Goal: Information Seeking & Learning: Learn about a topic

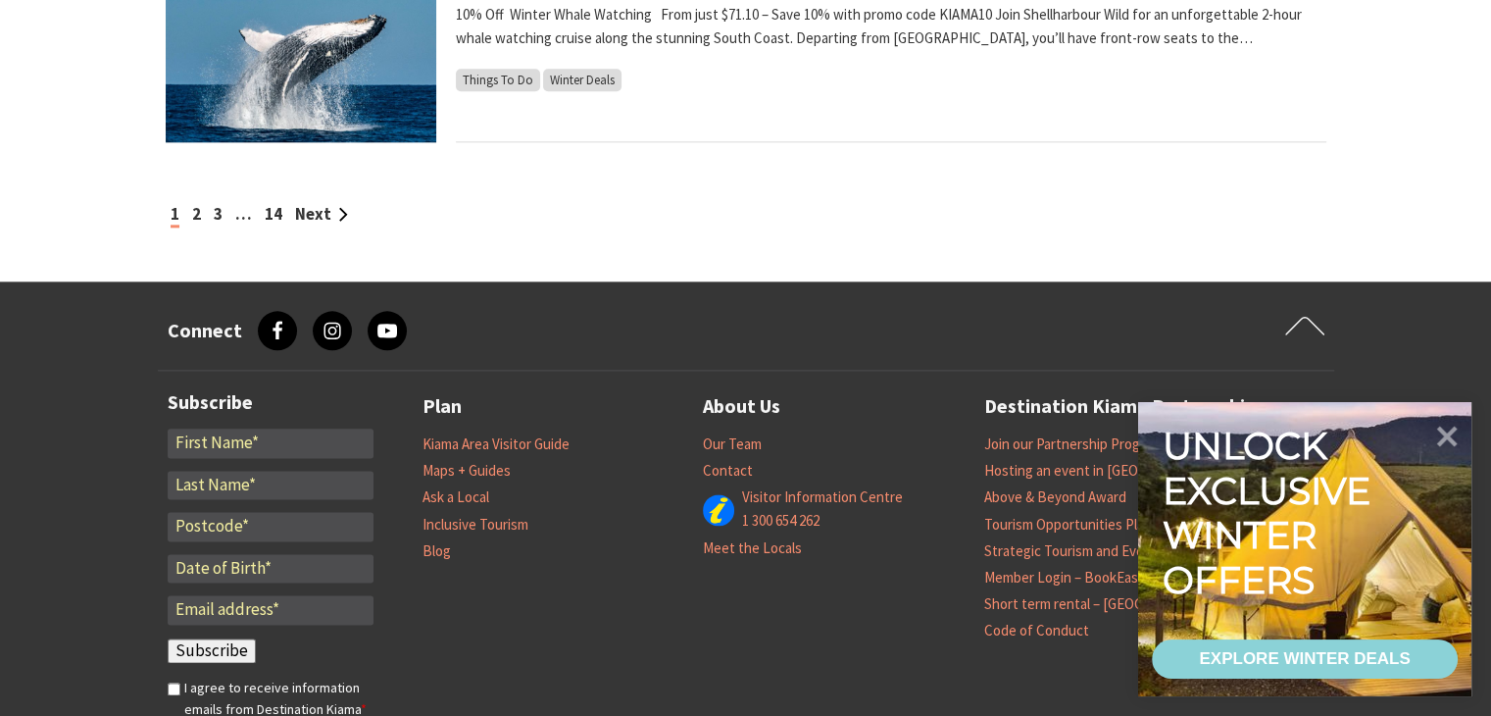
scroll to position [2316, 0]
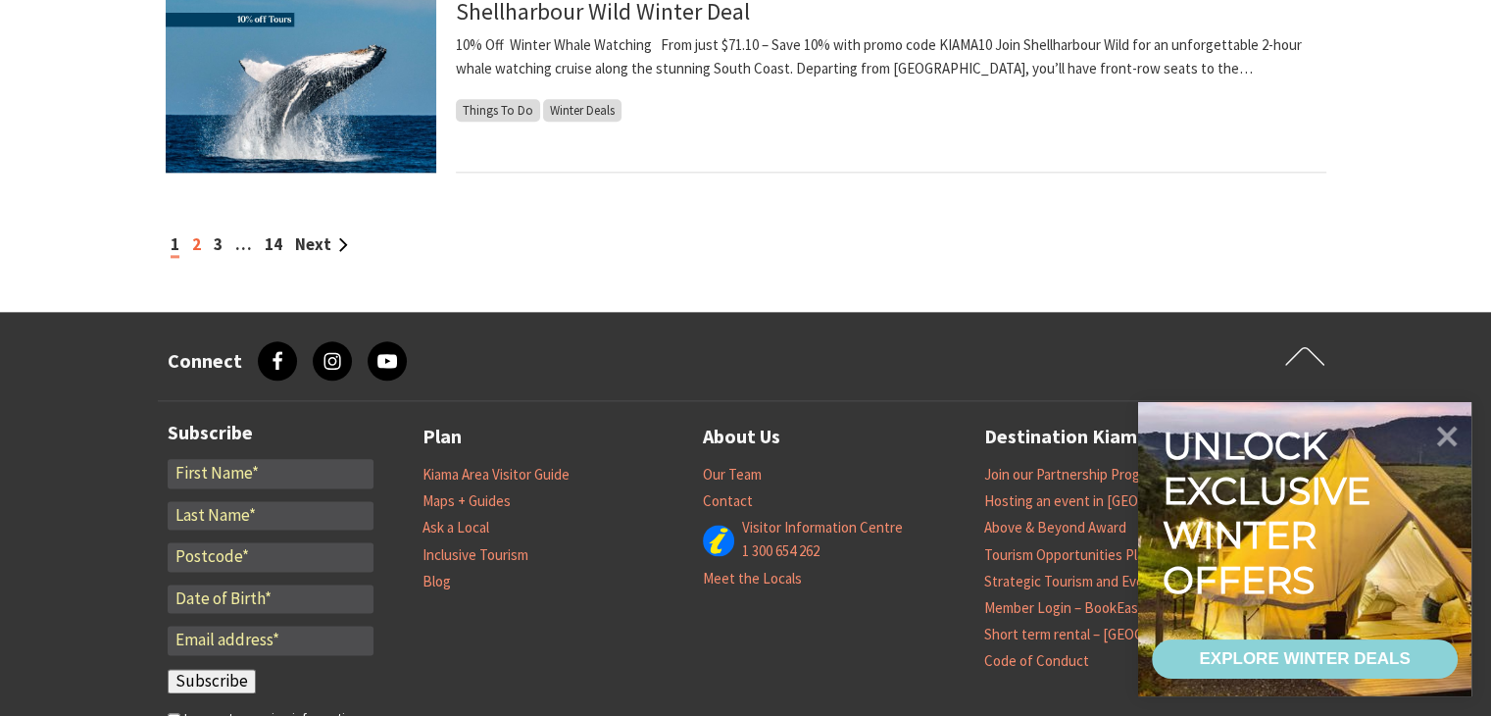
click at [192, 244] on link "2" at bounding box center [196, 244] width 9 height 22
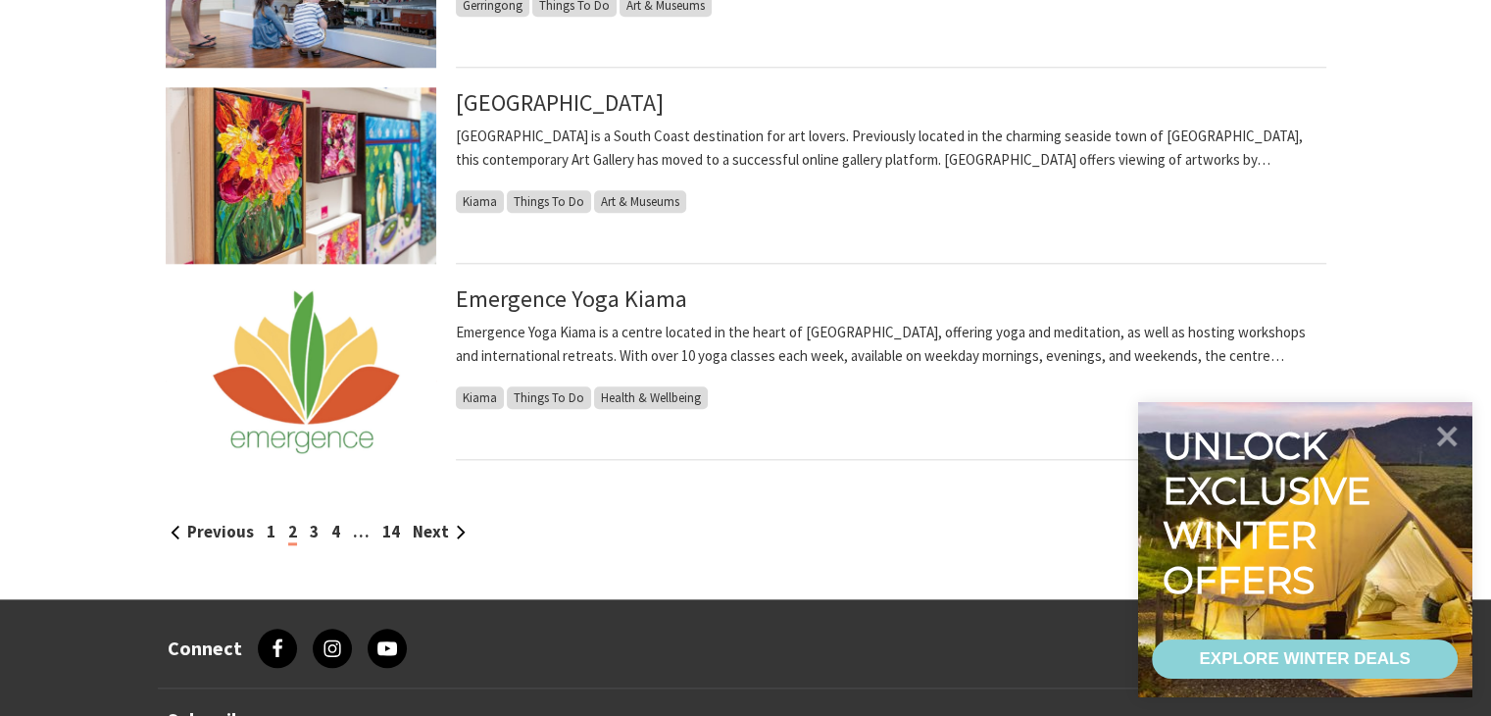
scroll to position [2082, 0]
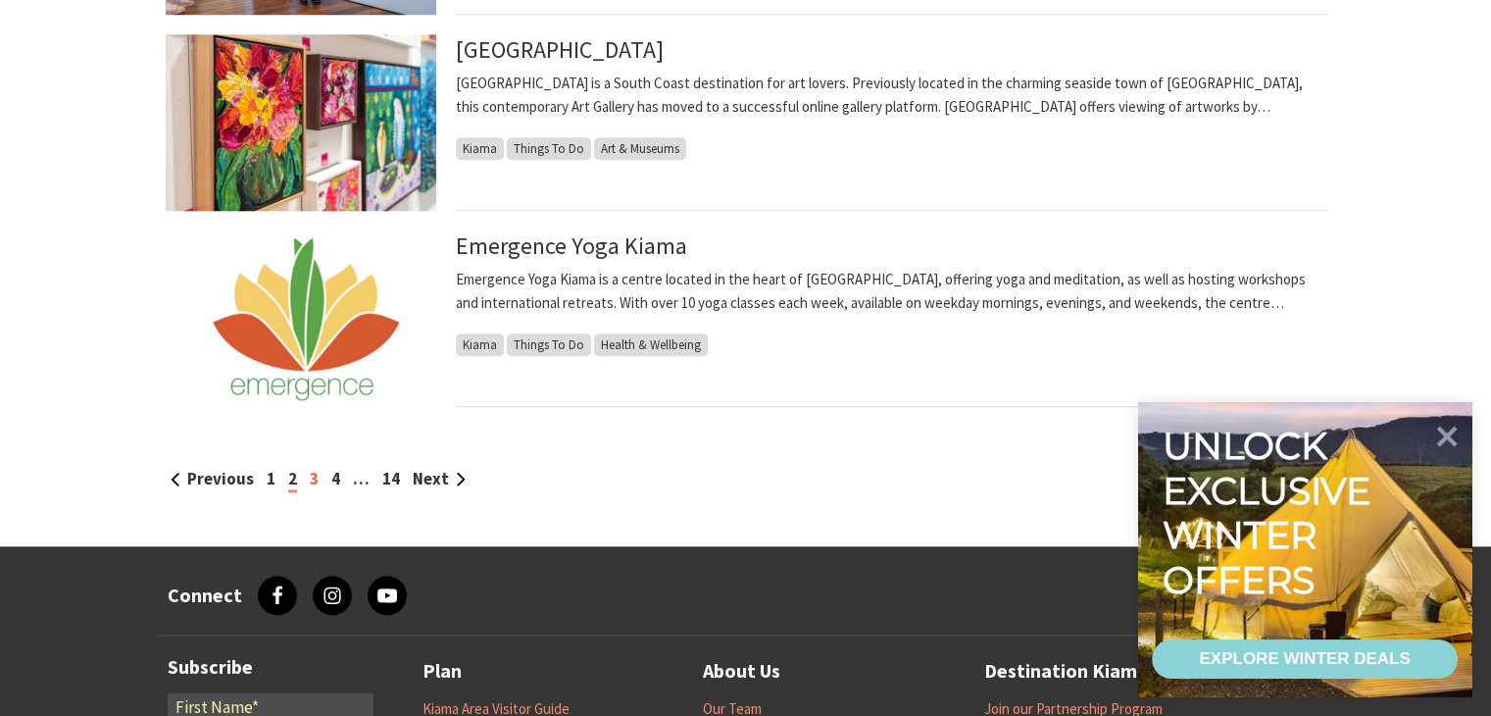
click at [311, 476] on link "3" at bounding box center [314, 479] width 9 height 22
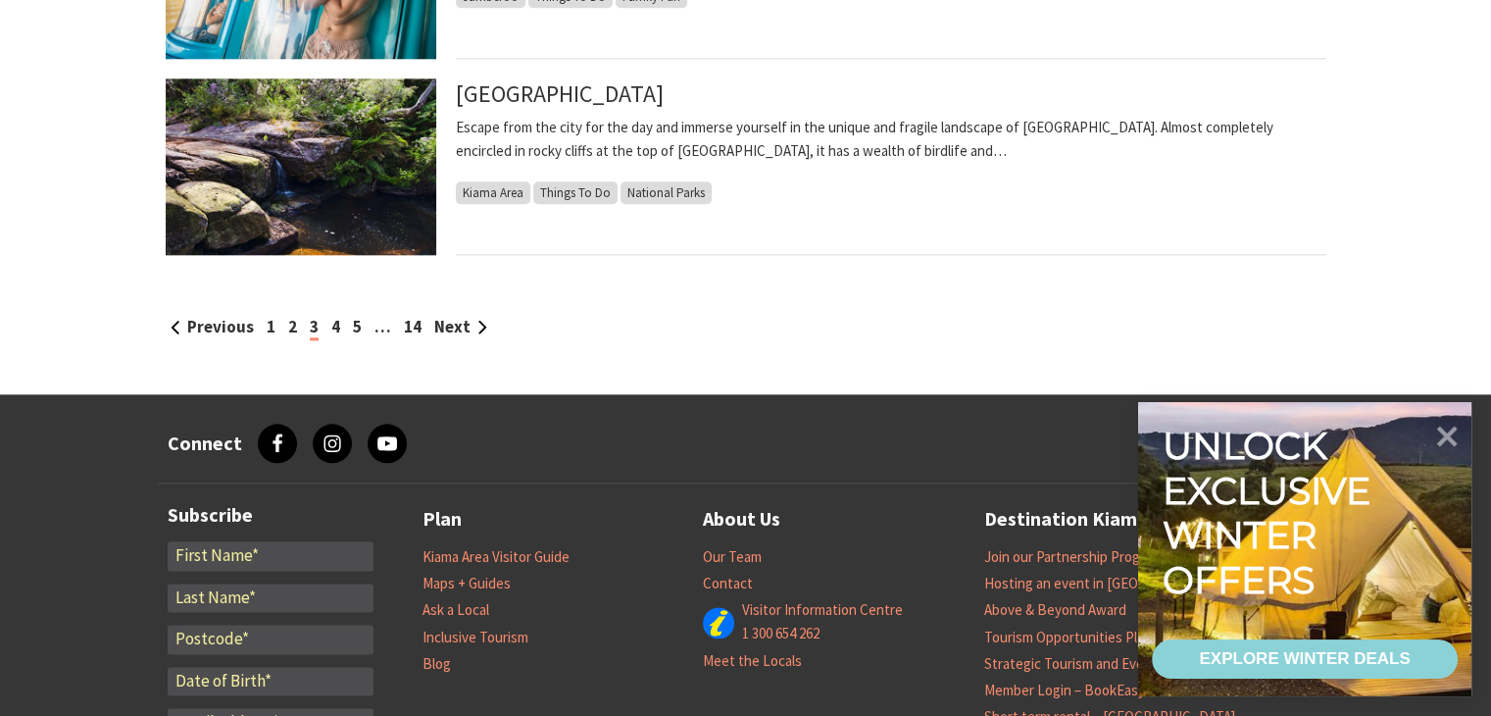
scroll to position [2241, 0]
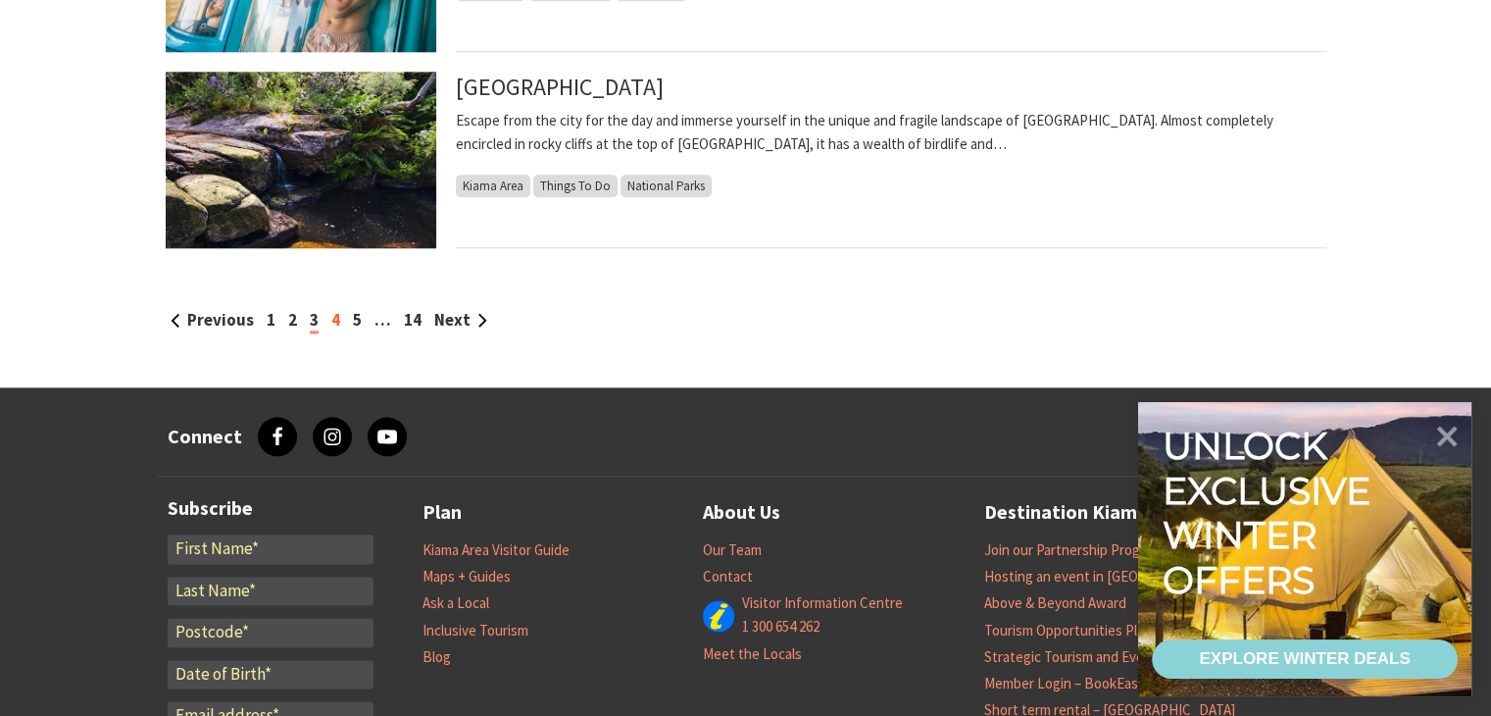
click at [334, 320] on link "4" at bounding box center [335, 320] width 9 height 22
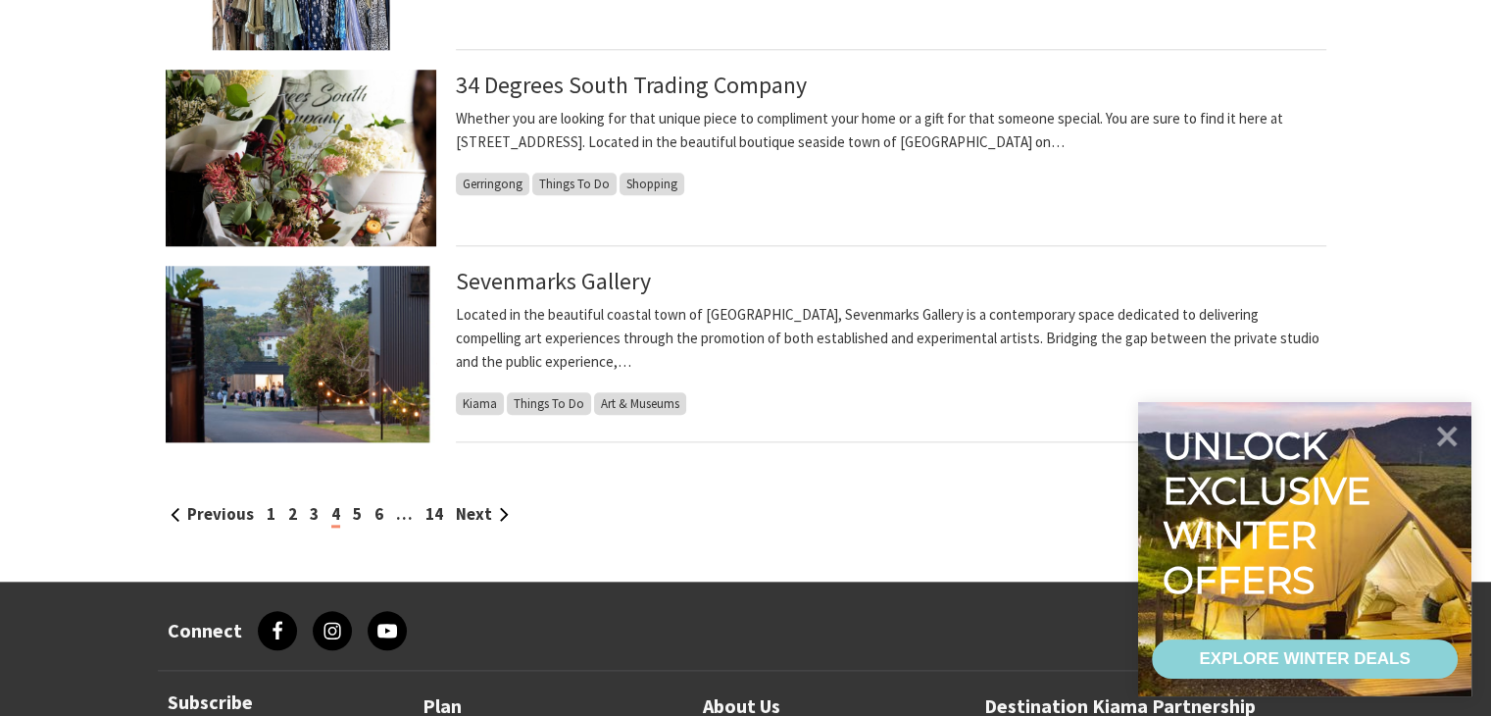
scroll to position [2054, 0]
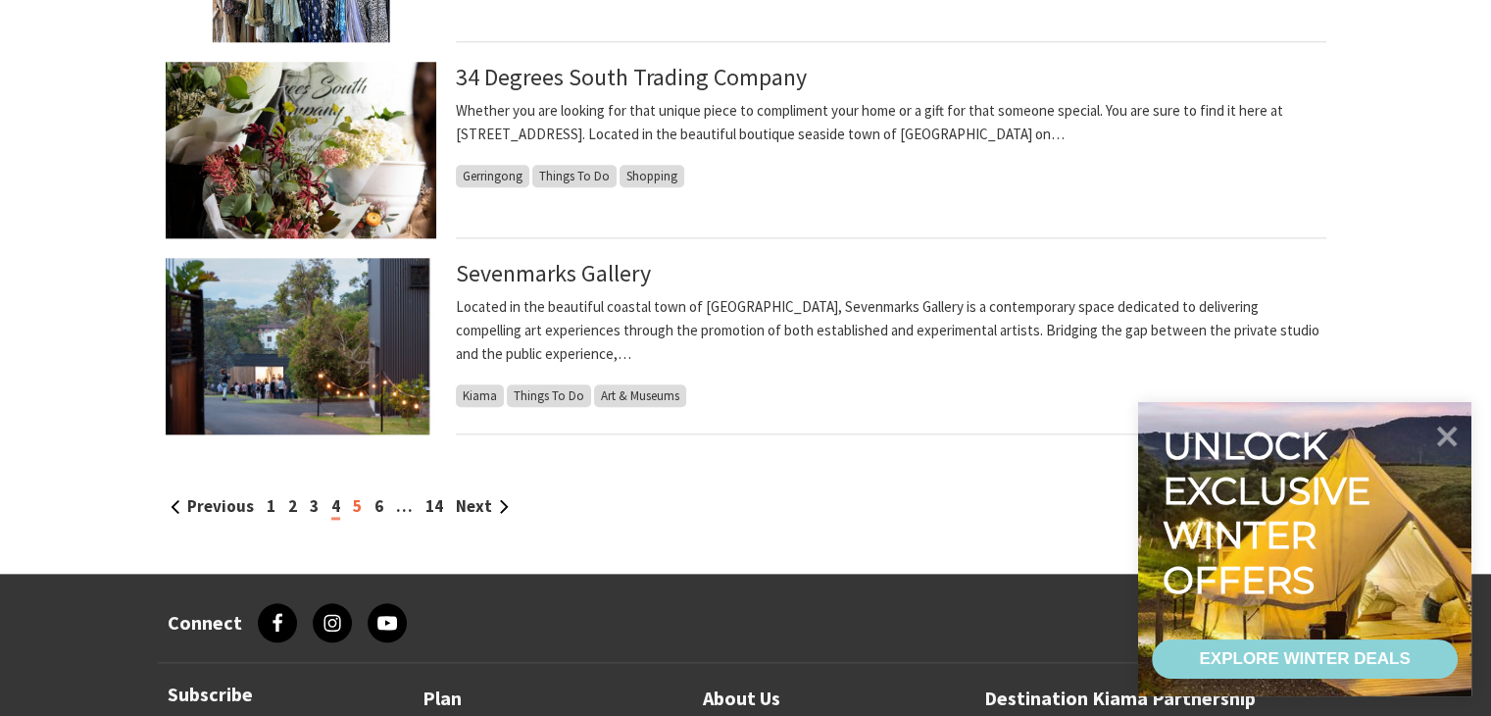
click at [357, 501] on link "5" at bounding box center [357, 506] width 9 height 22
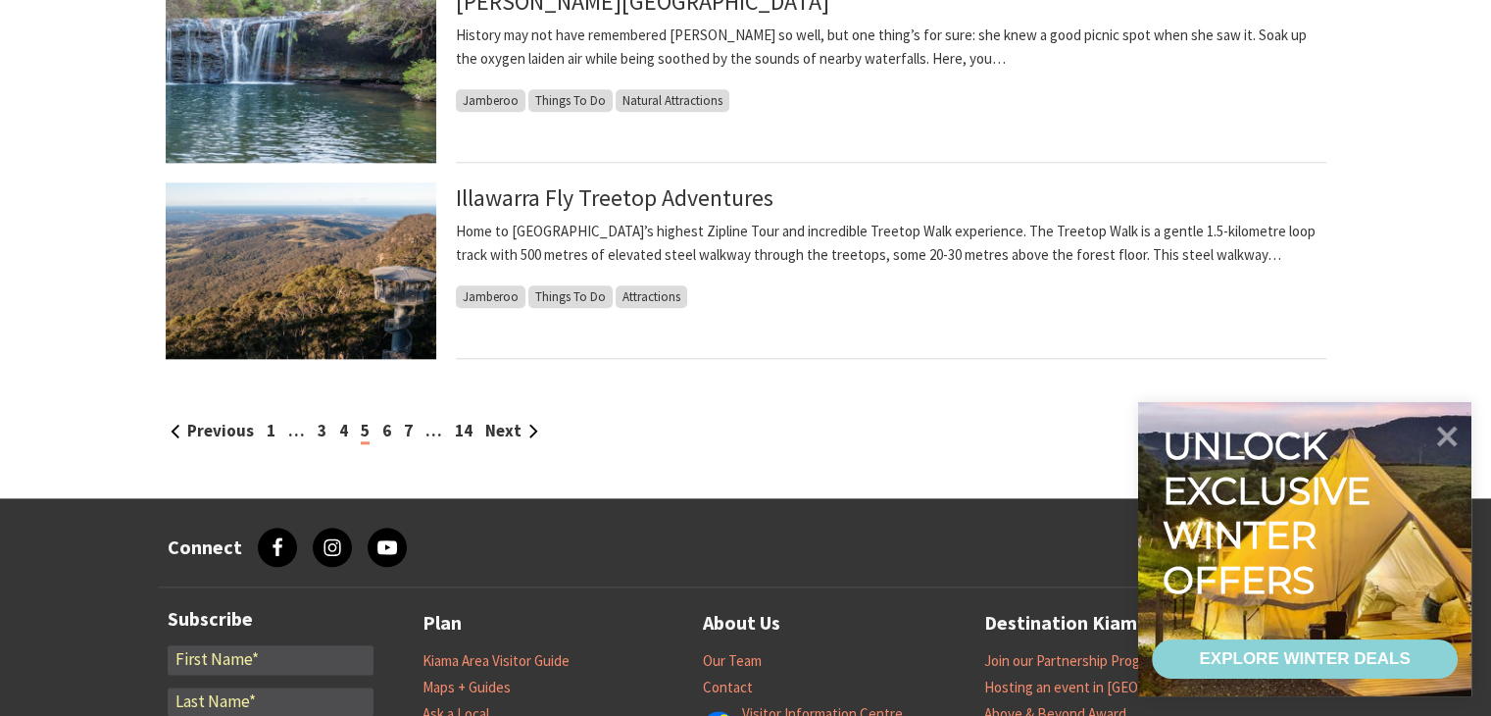
scroll to position [2164, 0]
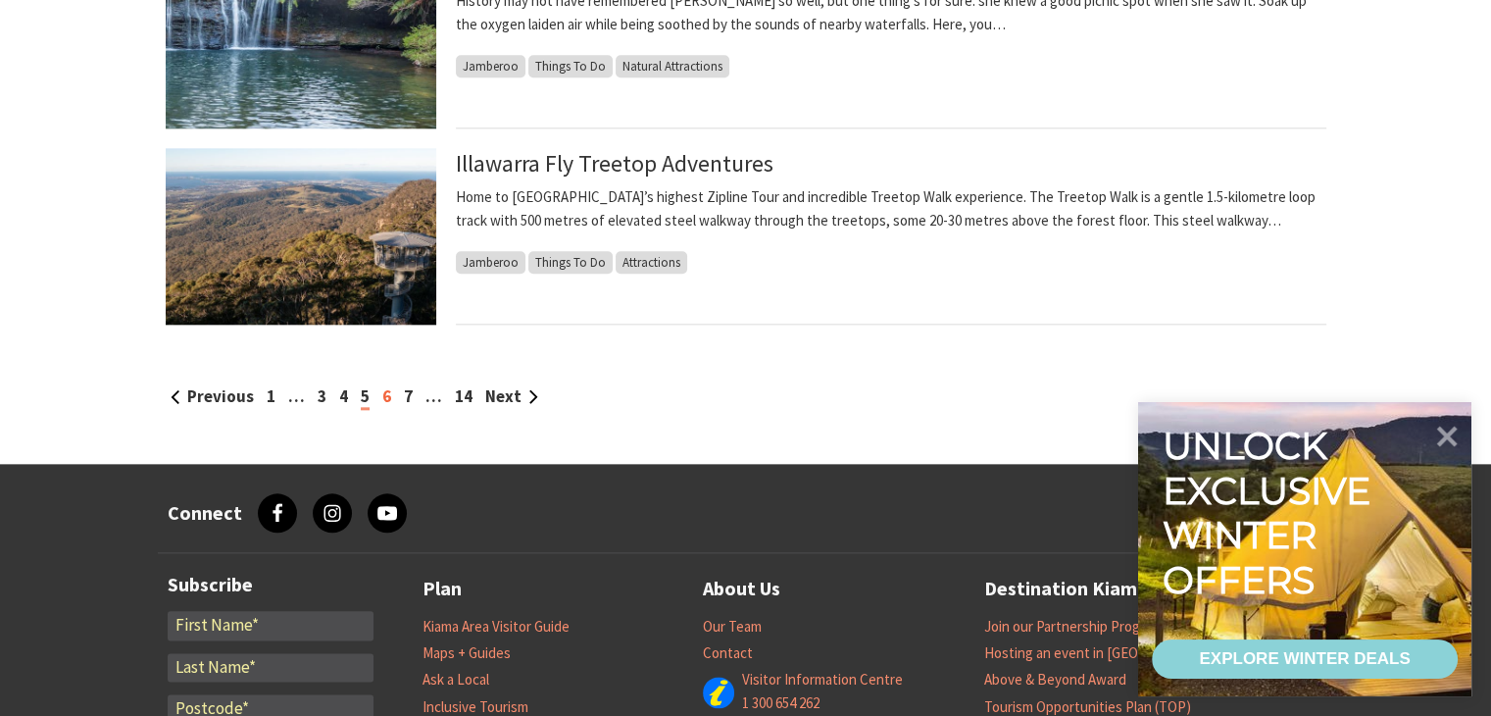
click at [384, 397] on link "6" at bounding box center [386, 396] width 9 height 22
